Goal: Information Seeking & Learning: Learn about a topic

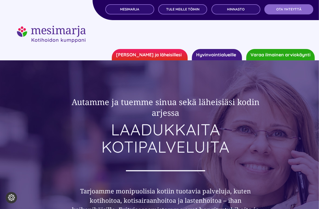
click at [155, 55] on link "[PERSON_NAME] ja läheisillesi" at bounding box center [150, 54] width 76 height 11
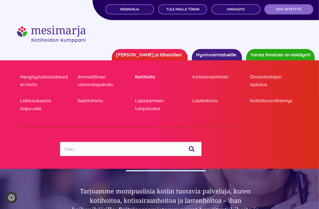
click at [148, 76] on link "Kotihoito" at bounding box center [159, 77] width 49 height 8
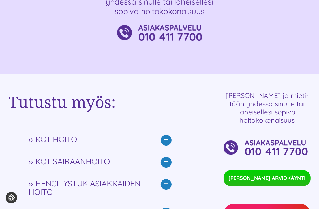
scroll to position [1160, 0]
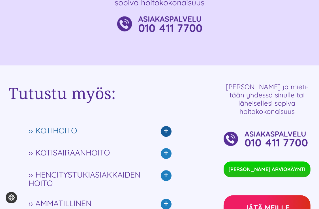
click at [165, 130] on icon at bounding box center [166, 131] width 11 height 11
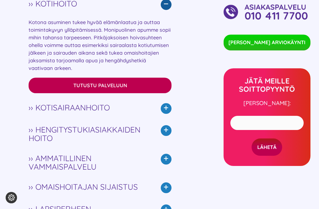
scroll to position [1274, 0]
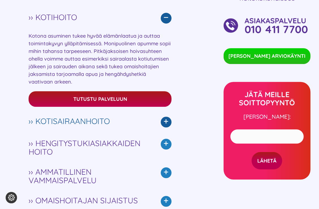
click at [165, 120] on icon at bounding box center [166, 122] width 11 height 11
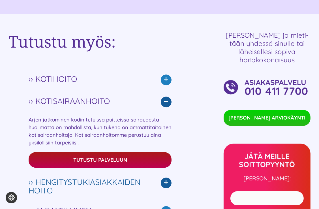
scroll to position [1189, 0]
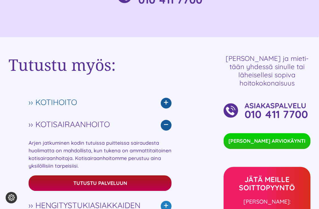
click at [164, 106] on icon at bounding box center [166, 103] width 11 height 11
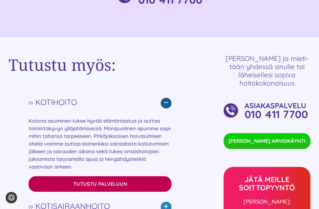
click at [135, 183] on link "Tutustu palveluun" at bounding box center [100, 184] width 143 height 16
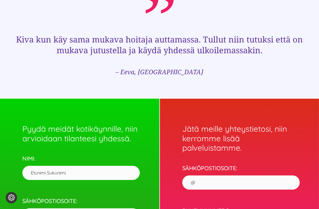
scroll to position [793, 0]
